Goal: Find specific page/section: Find specific page/section

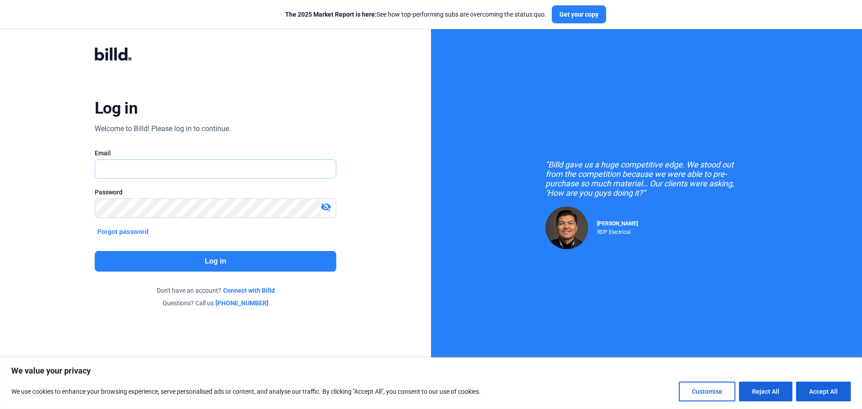
type input "[PERSON_NAME][EMAIL_ADDRESS][DOMAIN_NAME]"
click at [150, 257] on button "Log in" at bounding box center [216, 261] width 242 height 21
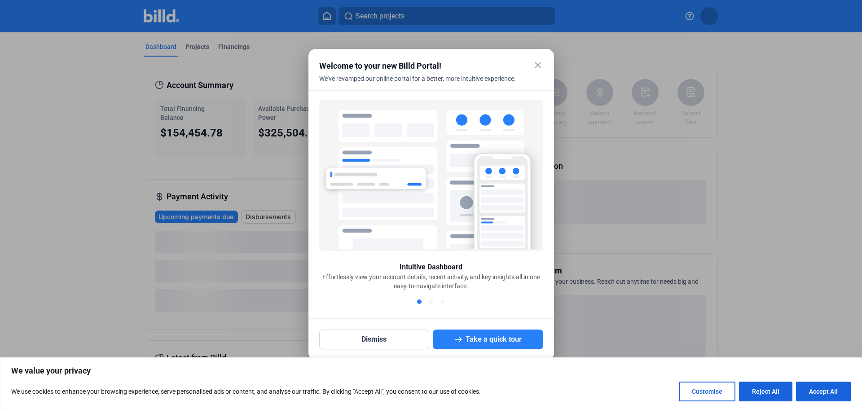
click at [538, 67] on mat-icon "close" at bounding box center [538, 65] width 11 height 11
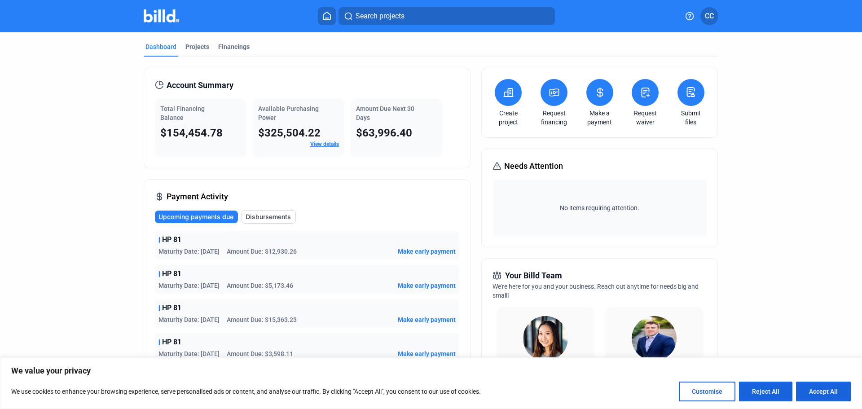
scroll to position [90, 0]
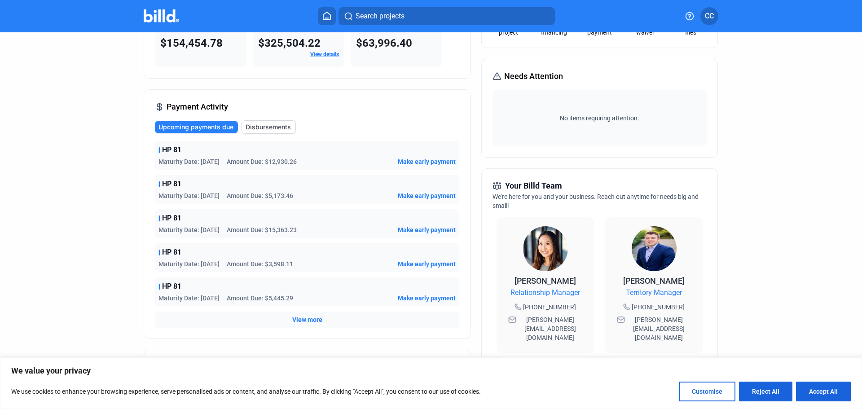
click at [316, 319] on span "View more" at bounding box center [307, 319] width 30 height 9
